Goal: Navigation & Orientation: Find specific page/section

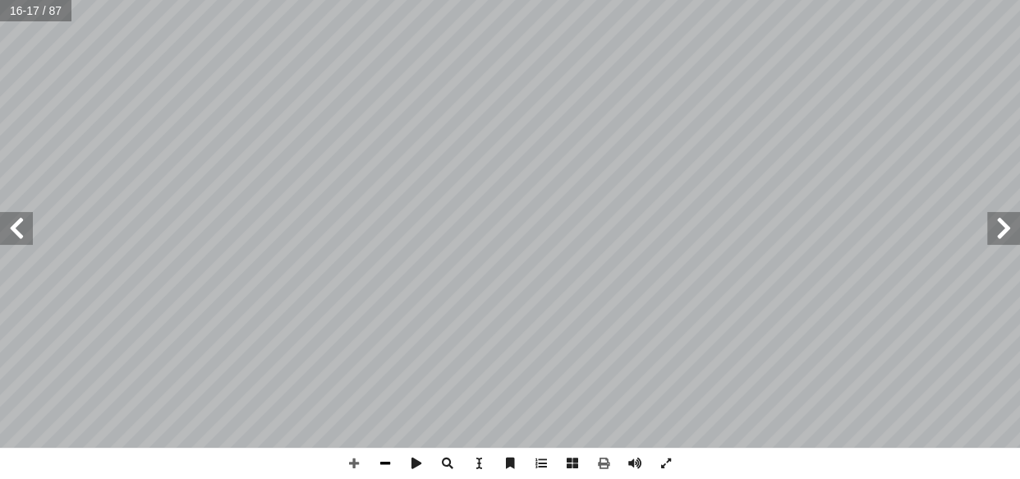
click at [384, 453] on span at bounding box center [385, 463] width 31 height 31
click at [1013, 224] on span at bounding box center [1003, 228] width 33 height 33
click at [360, 452] on span at bounding box center [353, 463] width 31 height 31
click at [24, 227] on span at bounding box center [16, 228] width 33 height 33
click at [344, 457] on span at bounding box center [353, 463] width 31 height 31
